Goal: Complete application form: Complete application form

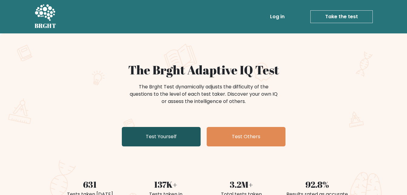
click at [181, 139] on link "Test Yourself" at bounding box center [161, 136] width 79 height 19
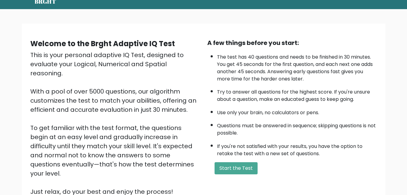
scroll to position [25, 0]
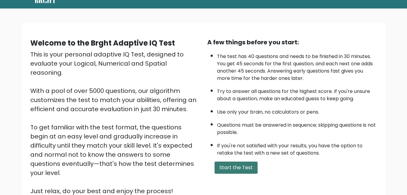
click at [241, 167] on button "Start the Test" at bounding box center [236, 167] width 43 height 12
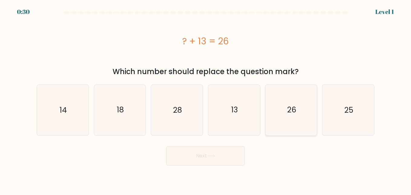
click at [301, 114] on icon "26" at bounding box center [291, 110] width 50 height 50
click at [206, 99] on input "e. 26" at bounding box center [206, 98] width 0 height 2
radio input "true"
click at [227, 160] on button "Next" at bounding box center [205, 155] width 79 height 19
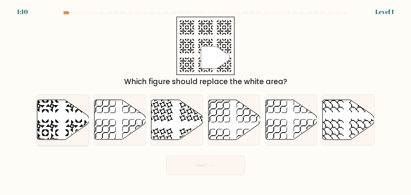
click at [66, 116] on icon at bounding box center [63, 120] width 52 height 40
click at [206, 99] on input "a." at bounding box center [206, 98] width 0 height 2
radio input "true"
click at [224, 172] on button "Next" at bounding box center [205, 164] width 79 height 19
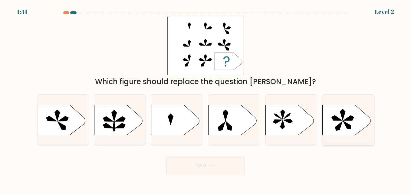
click at [345, 125] on icon at bounding box center [347, 120] width 48 height 30
click at [206, 99] on input "f." at bounding box center [206, 98] width 0 height 2
radio input "true"
click at [232, 171] on button "Next" at bounding box center [205, 164] width 79 height 19
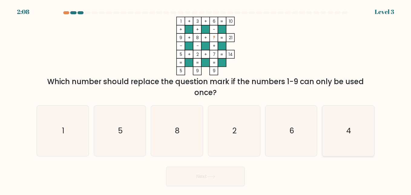
click at [359, 141] on icon "4" at bounding box center [348, 130] width 50 height 50
click at [206, 99] on input "f. 4" at bounding box center [206, 98] width 0 height 2
radio input "true"
click at [225, 179] on button "Next" at bounding box center [205, 175] width 79 height 19
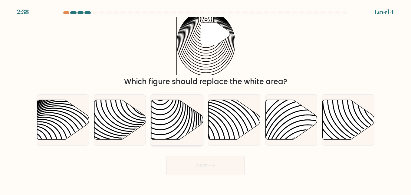
click at [186, 113] on icon at bounding box center [177, 120] width 52 height 40
click at [206, 99] on input "c." at bounding box center [206, 98] width 0 height 2
radio input "true"
click at [222, 168] on button "Next" at bounding box center [205, 164] width 79 height 19
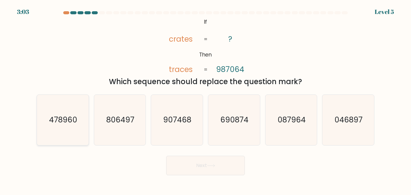
click at [57, 126] on icon "478960" at bounding box center [63, 120] width 50 height 50
click at [206, 99] on input "a. 478960" at bounding box center [206, 98] width 0 height 2
radio input "true"
click at [208, 161] on button "Next" at bounding box center [205, 164] width 79 height 19
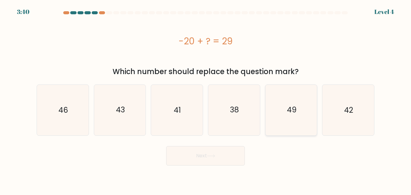
click at [287, 115] on icon "49" at bounding box center [291, 110] width 50 height 50
click at [206, 99] on input "e. 49" at bounding box center [206, 98] width 0 height 2
radio input "true"
click at [220, 158] on button "Next" at bounding box center [205, 155] width 79 height 19
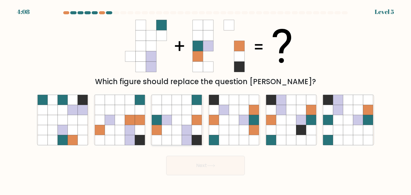
click at [161, 130] on icon at bounding box center [157, 130] width 10 height 10
click at [206, 99] on input "c." at bounding box center [206, 98] width 0 height 2
radio input "true"
click at [207, 169] on button "Next" at bounding box center [205, 164] width 79 height 19
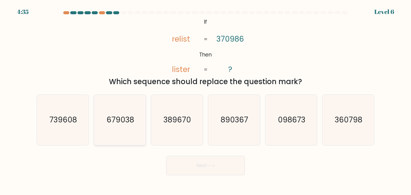
click at [135, 112] on icon "679038" at bounding box center [120, 120] width 50 height 50
click at [206, 99] on input "b. 679038" at bounding box center [206, 98] width 0 height 2
radio input "true"
click at [188, 170] on button "Next" at bounding box center [205, 164] width 79 height 19
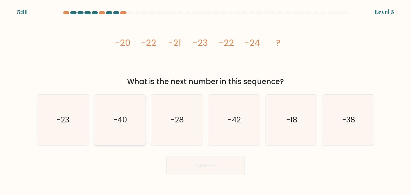
drag, startPoint x: 74, startPoint y: 119, endPoint x: 132, endPoint y: 118, distance: 58.2
click at [75, 119] on icon "-23" at bounding box center [63, 120] width 50 height 50
click at [206, 99] on input "a. -23" at bounding box center [206, 98] width 0 height 2
radio input "true"
click at [215, 167] on button "Next" at bounding box center [205, 164] width 79 height 19
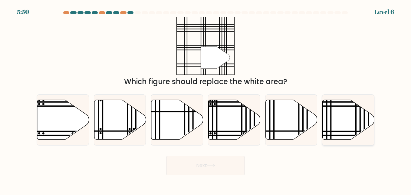
click at [338, 110] on icon at bounding box center [349, 120] width 52 height 40
click at [206, 99] on input "f." at bounding box center [206, 98] width 0 height 2
radio input "true"
click at [192, 167] on button "Next" at bounding box center [205, 164] width 79 height 19
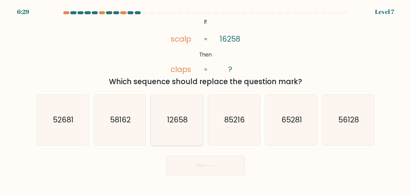
click at [163, 113] on icon "12658" at bounding box center [177, 120] width 50 height 50
click at [206, 99] on input "c. 12658" at bounding box center [206, 98] width 0 height 2
radio input "true"
click at [213, 163] on button "Next" at bounding box center [205, 164] width 79 height 19
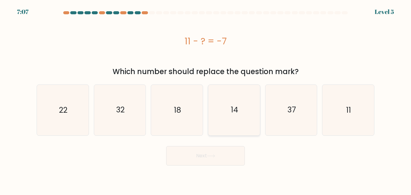
click at [259, 113] on icon "14" at bounding box center [234, 110] width 50 height 50
click at [206, 99] on input "d. 14" at bounding box center [206, 98] width 0 height 2
radio input "true"
click at [222, 157] on button "Next" at bounding box center [205, 155] width 79 height 19
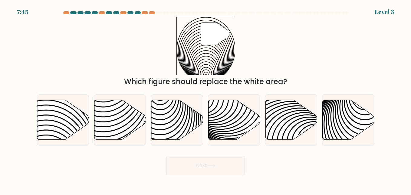
click at [34, 126] on div "a. b. c. d." at bounding box center [205, 117] width 345 height 56
click at [47, 126] on icon at bounding box center [63, 120] width 52 height 40
click at [206, 99] on input "a." at bounding box center [206, 98] width 0 height 2
radio input "true"
click at [201, 165] on button "Next" at bounding box center [205, 164] width 79 height 19
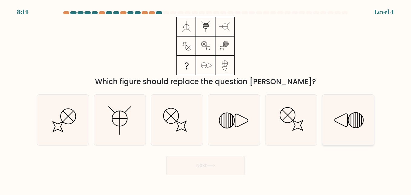
click at [338, 120] on icon at bounding box center [348, 120] width 50 height 50
click at [206, 99] on input "f." at bounding box center [206, 98] width 0 height 2
radio input "true"
click at [210, 164] on icon at bounding box center [211, 165] width 8 height 3
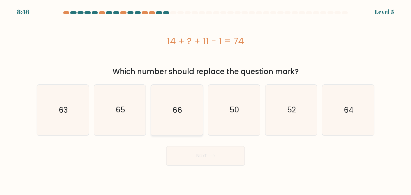
click at [161, 115] on icon "66" at bounding box center [177, 110] width 50 height 50
click at [206, 99] on input "c. 66" at bounding box center [206, 98] width 0 height 2
radio input "true"
click at [183, 161] on button "Next" at bounding box center [205, 155] width 79 height 19
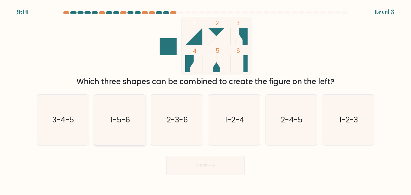
drag, startPoint x: 82, startPoint y: 109, endPoint x: 115, endPoint y: 133, distance: 40.6
click at [83, 109] on icon "3-4-5" at bounding box center [63, 120] width 50 height 50
click at [206, 99] on input "a. 3-4-5" at bounding box center [206, 98] width 0 height 2
radio input "true"
click at [180, 166] on button "Next" at bounding box center [205, 164] width 79 height 19
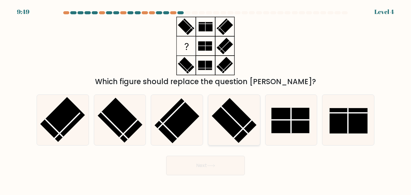
click at [236, 125] on rect at bounding box center [234, 120] width 45 height 45
click at [206, 99] on input "d." at bounding box center [206, 98] width 0 height 2
radio input "true"
click at [205, 155] on button "Next" at bounding box center [205, 164] width 79 height 19
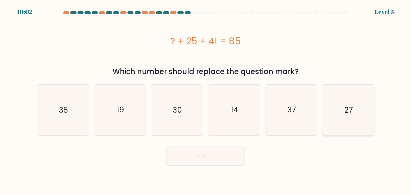
click at [364, 131] on icon "27" at bounding box center [348, 110] width 50 height 50
click at [206, 99] on input "f. 27" at bounding box center [206, 98] width 0 height 2
radio input "true"
click at [190, 152] on button "Next" at bounding box center [205, 155] width 79 height 19
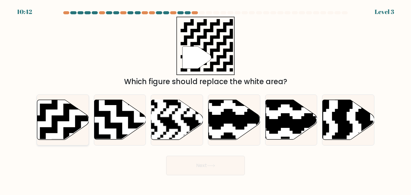
click at [58, 105] on icon at bounding box center [63, 120] width 52 height 40
click at [206, 99] on input "a." at bounding box center [206, 98] width 0 height 2
radio input "true"
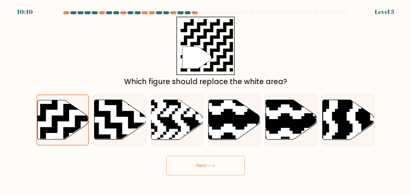
click at [222, 169] on button "Next" at bounding box center [205, 164] width 79 height 19
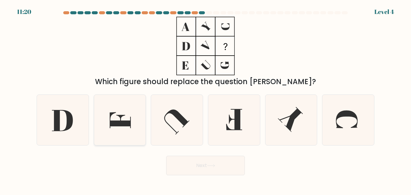
click at [127, 126] on icon at bounding box center [120, 120] width 21 height 16
click at [206, 99] on input "b." at bounding box center [206, 98] width 0 height 2
radio input "true"
click at [127, 126] on icon at bounding box center [120, 120] width 21 height 16
click at [206, 99] on input "b." at bounding box center [206, 98] width 0 height 2
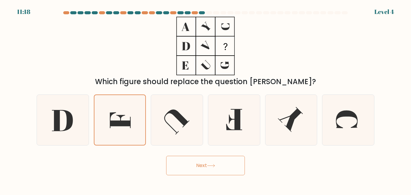
click at [198, 158] on button "Next" at bounding box center [205, 164] width 79 height 19
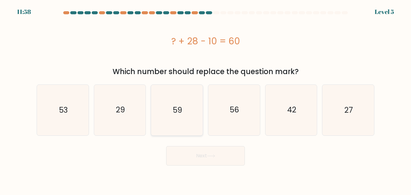
click at [170, 126] on icon "59" at bounding box center [177, 110] width 50 height 50
click at [206, 99] on input "c. 59" at bounding box center [206, 98] width 0 height 2
radio input "true"
click at [211, 154] on icon at bounding box center [211, 155] width 8 height 3
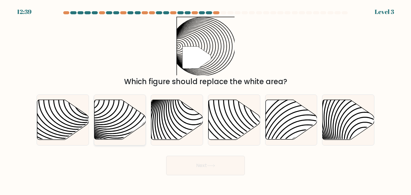
click at [125, 126] on icon at bounding box center [120, 119] width 52 height 40
click at [206, 99] on input "b." at bounding box center [206, 98] width 0 height 2
radio input "true"
click at [185, 165] on button "Next" at bounding box center [205, 164] width 79 height 19
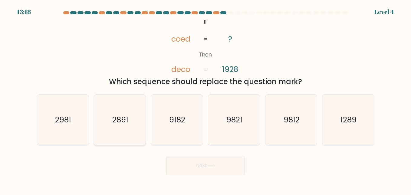
click at [132, 122] on icon "2891" at bounding box center [120, 120] width 50 height 50
click at [206, 99] on input "b. 2891" at bounding box center [206, 98] width 0 height 2
radio input "true"
click at [202, 165] on button "Next" at bounding box center [205, 164] width 79 height 19
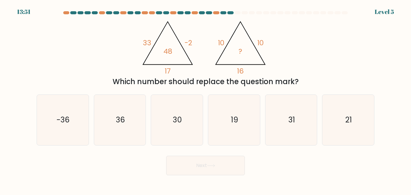
click at [147, 105] on div "b. 36" at bounding box center [120, 119] width 57 height 51
click at [133, 112] on icon "36" at bounding box center [120, 120] width 50 height 50
click at [206, 99] on input "b. 36" at bounding box center [206, 98] width 0 height 2
radio input "true"
click at [216, 167] on button "Next" at bounding box center [205, 164] width 79 height 19
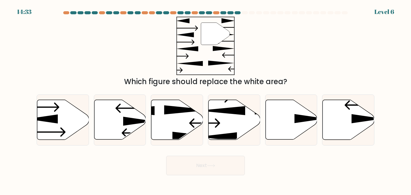
drag, startPoint x: 216, startPoint y: 167, endPoint x: 250, endPoint y: 22, distance: 149.6
click at [250, 22] on form at bounding box center [205, 93] width 411 height 164
click at [129, 119] on icon at bounding box center [138, 121] width 31 height 9
click at [206, 99] on input "b." at bounding box center [206, 98] width 0 height 2
radio input "true"
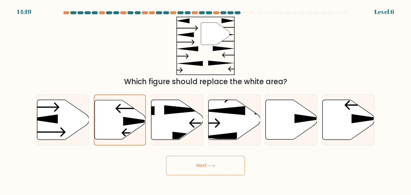
click at [218, 156] on button "Next" at bounding box center [205, 164] width 79 height 19
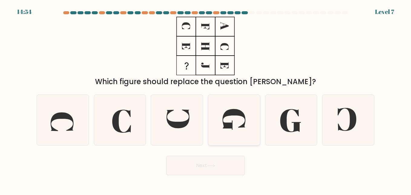
click at [242, 120] on icon at bounding box center [234, 120] width 50 height 50
click at [206, 99] on input "d." at bounding box center [206, 98] width 0 height 2
radio input "true"
click at [222, 164] on button "Next" at bounding box center [205, 164] width 79 height 19
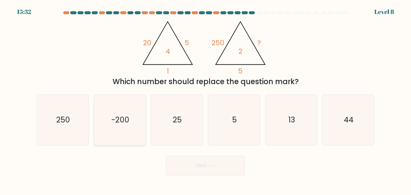
drag, startPoint x: 122, startPoint y: 125, endPoint x: 135, endPoint y: 122, distance: 13.7
click at [122, 125] on icon "-200" at bounding box center [120, 120] width 50 height 50
click at [206, 99] on input "b. -200" at bounding box center [206, 98] width 0 height 2
radio input "true"
click at [213, 159] on button "Next" at bounding box center [205, 164] width 79 height 19
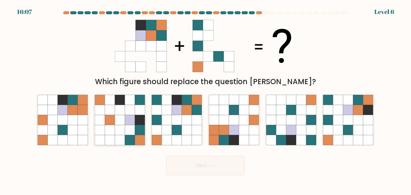
click at [115, 113] on icon at bounding box center [120, 120] width 50 height 50
click at [206, 99] on input "b." at bounding box center [206, 98] width 0 height 2
radio input "true"
click at [200, 166] on button "Next" at bounding box center [205, 164] width 79 height 19
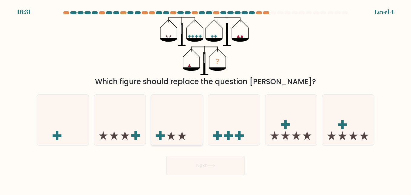
click at [179, 125] on icon at bounding box center [177, 119] width 52 height 43
click at [206, 99] on input "c." at bounding box center [206, 98] width 0 height 2
radio input "true"
drag, startPoint x: 203, startPoint y: 162, endPoint x: 123, endPoint y: 126, distance: 87.5
click at [123, 126] on form at bounding box center [205, 93] width 411 height 164
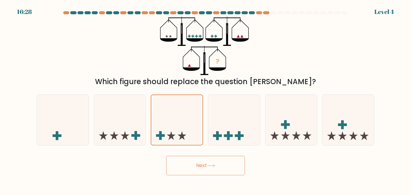
click at [216, 161] on button "Next" at bounding box center [205, 164] width 79 height 19
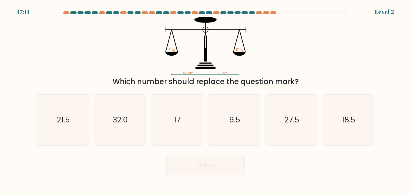
drag, startPoint x: 250, startPoint y: 110, endPoint x: 207, endPoint y: 184, distance: 85.7
click at [250, 111] on icon "9.5" at bounding box center [234, 120] width 50 height 50
click at [206, 99] on input "d. 9.5" at bounding box center [206, 98] width 0 height 2
radio input "true"
click at [205, 164] on button "Next" at bounding box center [205, 164] width 79 height 19
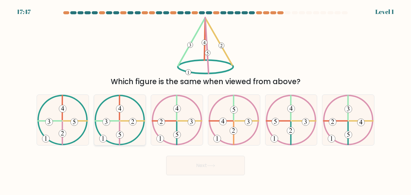
click at [131, 108] on icon at bounding box center [120, 120] width 51 height 50
click at [206, 99] on input "b." at bounding box center [206, 98] width 0 height 2
radio input "true"
click at [192, 154] on div "Next" at bounding box center [205, 163] width 345 height 22
click at [193, 162] on button "Next" at bounding box center [205, 164] width 79 height 19
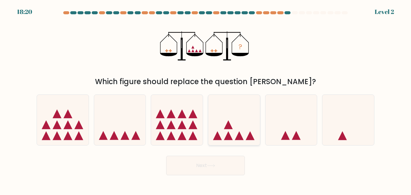
click at [228, 132] on icon at bounding box center [234, 119] width 52 height 43
click at [206, 99] on input "d." at bounding box center [206, 98] width 0 height 2
radio input "true"
click at [218, 158] on button "Next" at bounding box center [205, 164] width 79 height 19
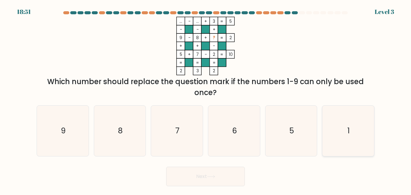
click at [345, 138] on icon "1" at bounding box center [348, 130] width 50 height 50
click at [206, 99] on input "f. 1" at bounding box center [206, 98] width 0 height 2
radio input "true"
click at [202, 181] on button "Next" at bounding box center [205, 175] width 79 height 19
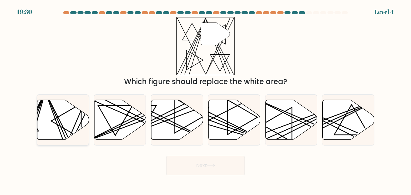
click at [68, 120] on icon at bounding box center [63, 120] width 52 height 40
click at [206, 99] on input "a." at bounding box center [206, 98] width 0 height 2
radio input "true"
click at [218, 166] on button "Next" at bounding box center [205, 164] width 79 height 19
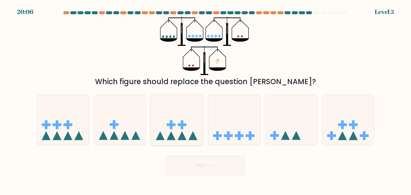
click at [176, 133] on icon at bounding box center [177, 119] width 52 height 43
click at [206, 99] on input "c." at bounding box center [206, 98] width 0 height 2
radio input "true"
click at [196, 159] on button "Next" at bounding box center [205, 164] width 79 height 19
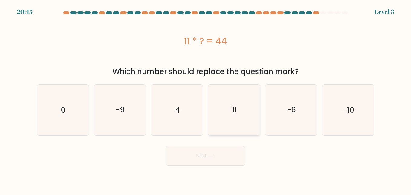
click at [226, 119] on icon "11" at bounding box center [234, 110] width 50 height 50
click at [206, 99] on input "d. 11" at bounding box center [206, 98] width 0 height 2
radio input "true"
click at [215, 156] on icon at bounding box center [211, 155] width 7 height 3
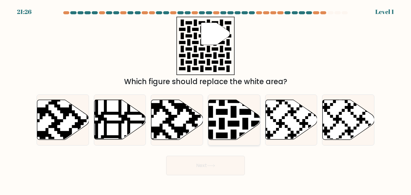
click at [226, 109] on icon at bounding box center [216, 141] width 94 height 94
click at [206, 99] on input "d." at bounding box center [206, 98] width 0 height 2
radio input "true"
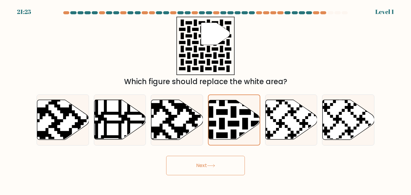
click at [206, 158] on button "Next" at bounding box center [205, 164] width 79 height 19
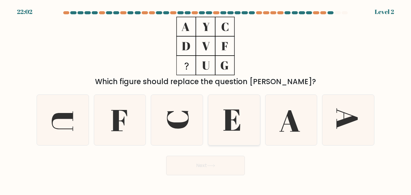
click at [239, 123] on icon at bounding box center [234, 120] width 50 height 50
click at [206, 99] on input "d." at bounding box center [206, 98] width 0 height 2
radio input "true"
click at [219, 166] on button "Next" at bounding box center [205, 164] width 79 height 19
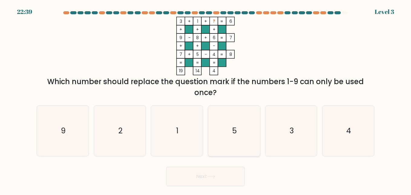
click at [233, 130] on text "5" at bounding box center [234, 130] width 5 height 11
click at [206, 99] on input "d. 5" at bounding box center [206, 98] width 0 height 2
radio input "true"
click at [215, 175] on icon at bounding box center [211, 176] width 7 height 3
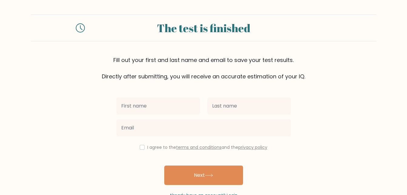
click at [164, 105] on input "text" at bounding box center [158, 105] width 84 height 17
type input "[PERSON_NAME]"
click at [227, 115] on div at bounding box center [249, 106] width 91 height 22
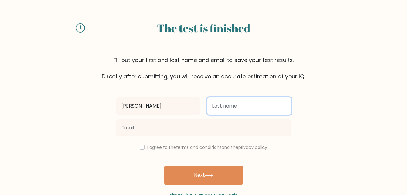
click at [226, 110] on input "text" at bounding box center [249, 105] width 84 height 17
type input "Crum"
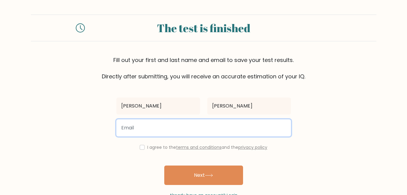
click at [206, 122] on input "email" at bounding box center [203, 127] width 175 height 17
type input "beckyyyyy86@gmail.com"
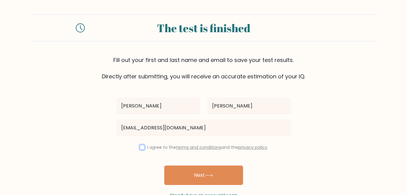
click at [140, 145] on input "checkbox" at bounding box center [142, 147] width 5 height 5
checkbox input "true"
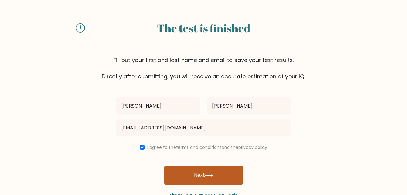
click at [214, 171] on button "Next" at bounding box center [203, 174] width 79 height 19
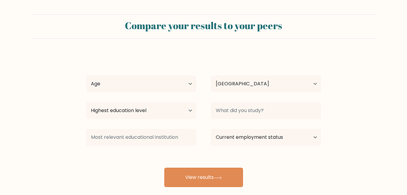
select select "US"
click at [214, 170] on button "View results" at bounding box center [203, 176] width 79 height 19
click at [188, 86] on select "Age Under [DEMOGRAPHIC_DATA] [DEMOGRAPHIC_DATA] [DEMOGRAPHIC_DATA] [DEMOGRAPHIC…" at bounding box center [141, 83] width 110 height 17
select select "35_44"
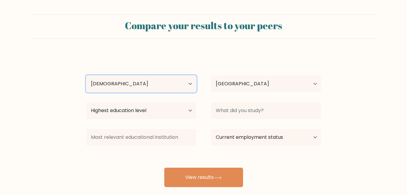
click at [86, 75] on select "Age Under [DEMOGRAPHIC_DATA] [DEMOGRAPHIC_DATA] [DEMOGRAPHIC_DATA] [DEMOGRAPHIC…" at bounding box center [141, 83] width 110 height 17
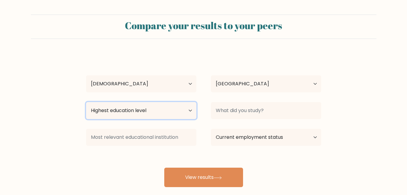
click at [176, 110] on select "Highest education level No schooling Primary Lower Secondary Upper Secondary Oc…" at bounding box center [141, 110] width 110 height 17
select select "upper_secondary"
click at [86, 102] on select "Highest education level No schooling Primary Lower Secondary Upper Secondary Oc…" at bounding box center [141, 110] width 110 height 17
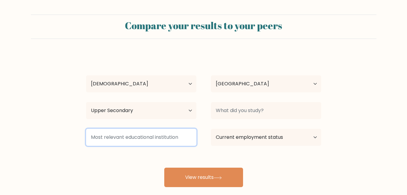
click at [193, 139] on input at bounding box center [141, 136] width 110 height 17
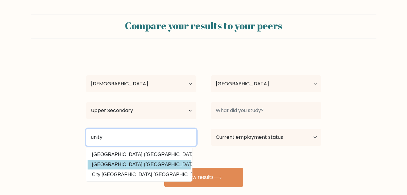
type input "unity"
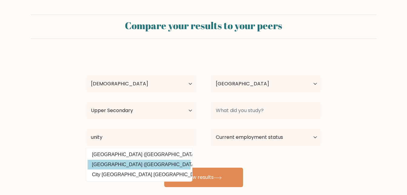
click at [118, 165] on div "[PERSON_NAME] Age Under [DEMOGRAPHIC_DATA] [DEMOGRAPHIC_DATA] [DEMOGRAPHIC_DATA…" at bounding box center [203, 119] width 242 height 133
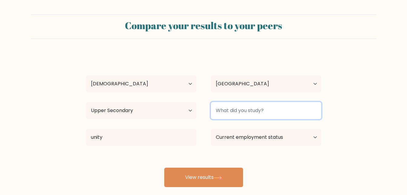
click at [296, 108] on input at bounding box center [266, 110] width 110 height 17
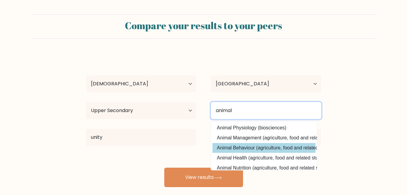
type input "animal"
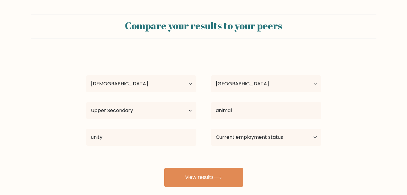
click at [258, 150] on div "[PERSON_NAME] Age Under [DEMOGRAPHIC_DATA] [DEMOGRAPHIC_DATA] [DEMOGRAPHIC_DATA…" at bounding box center [203, 119] width 242 height 133
click at [267, 136] on select "Current employment status Employed Student Retired Other / prefer not to answer" at bounding box center [266, 136] width 110 height 17
select select "student"
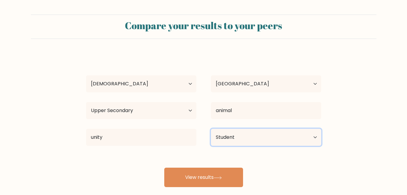
click at [211, 128] on select "Current employment status Employed Student Retired Other / prefer not to answer" at bounding box center [266, 136] width 110 height 17
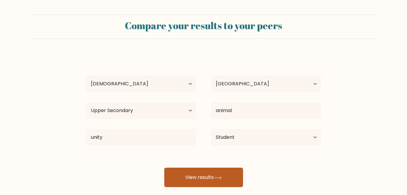
click at [209, 175] on button "View results" at bounding box center [203, 176] width 79 height 19
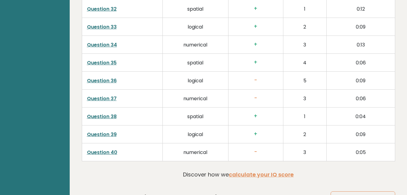
scroll to position [1550, 0]
